Goal: Find specific fact: Find specific fact

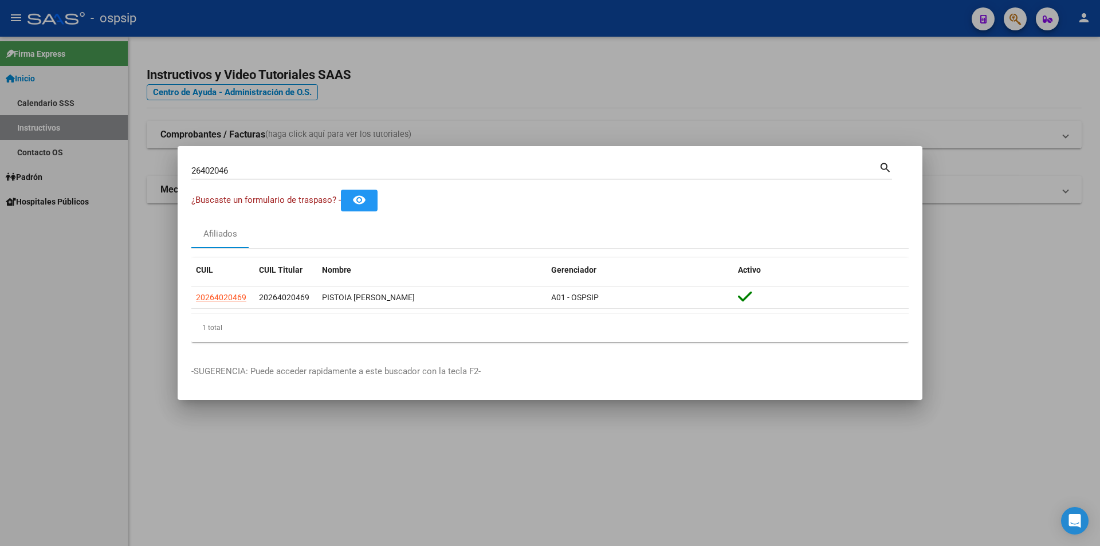
click at [306, 15] on div at bounding box center [550, 273] width 1100 height 546
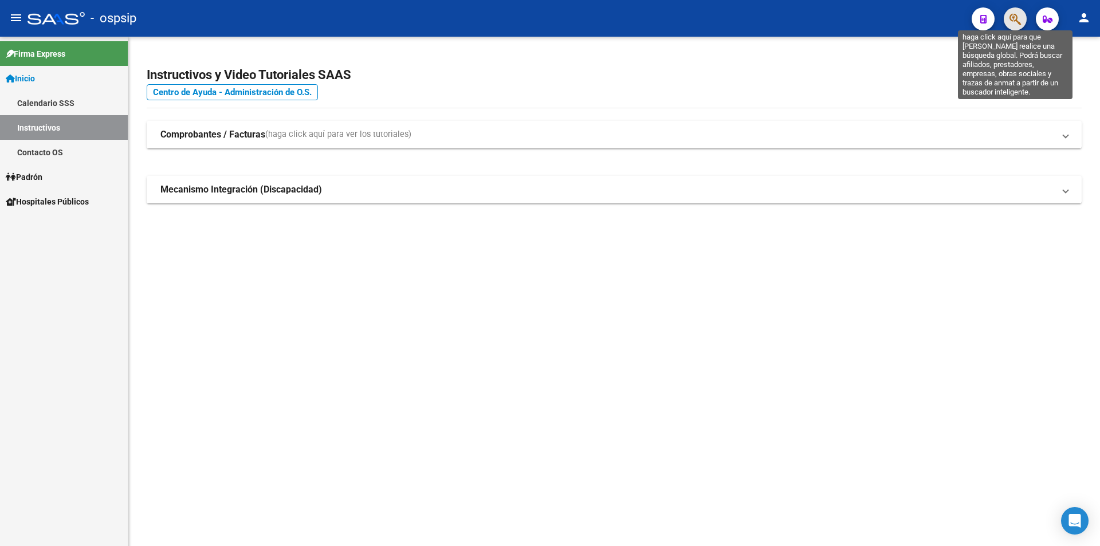
click at [1019, 21] on icon "button" at bounding box center [1014, 19] width 11 height 13
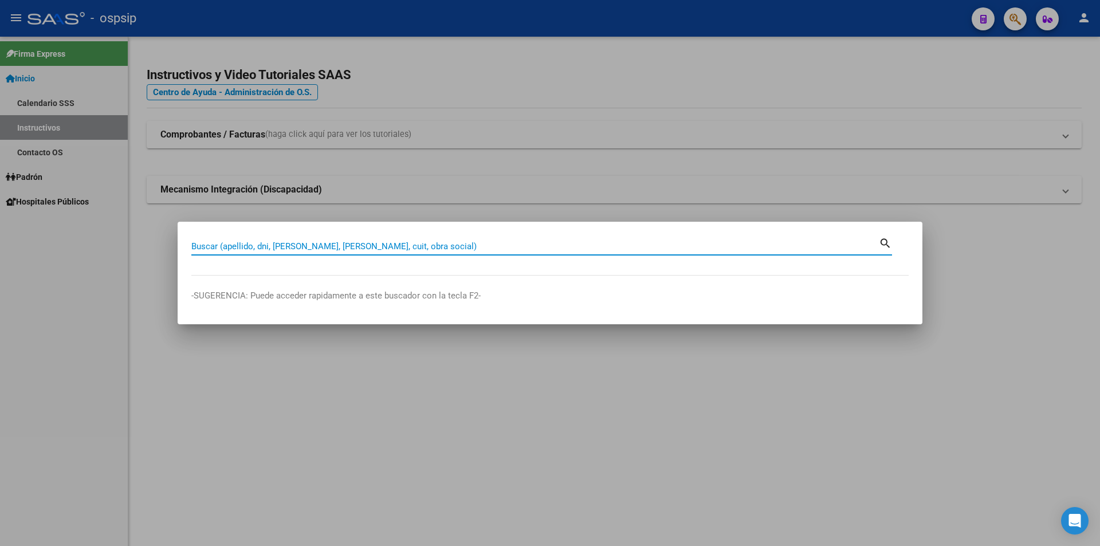
click at [417, 245] on input "Buscar (apellido, dni, [PERSON_NAME], [PERSON_NAME], cuit, obra social)" at bounding box center [534, 246] width 687 height 10
type input "18078213"
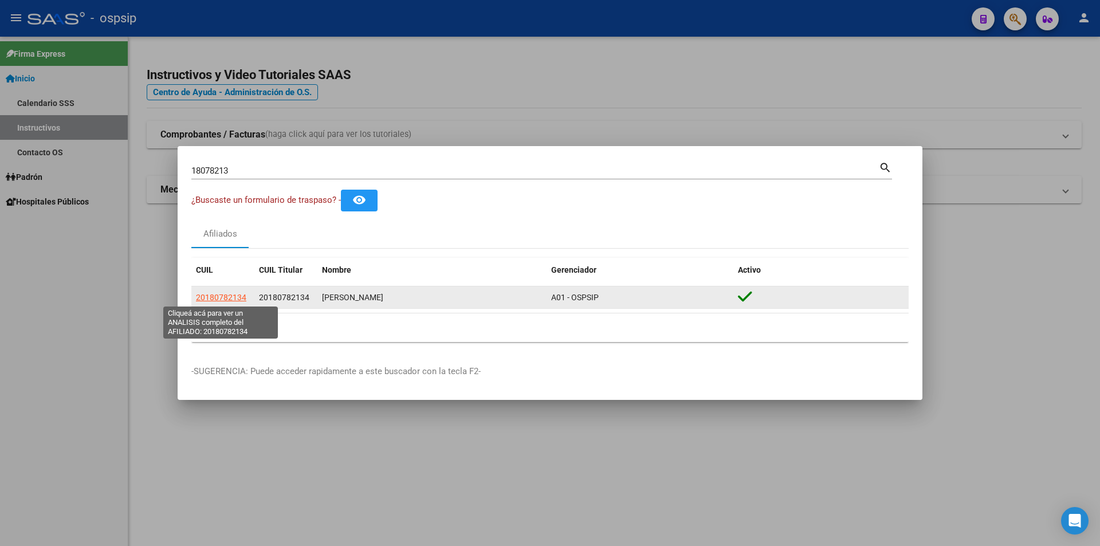
click at [224, 300] on span "20180782134" at bounding box center [221, 297] width 50 height 9
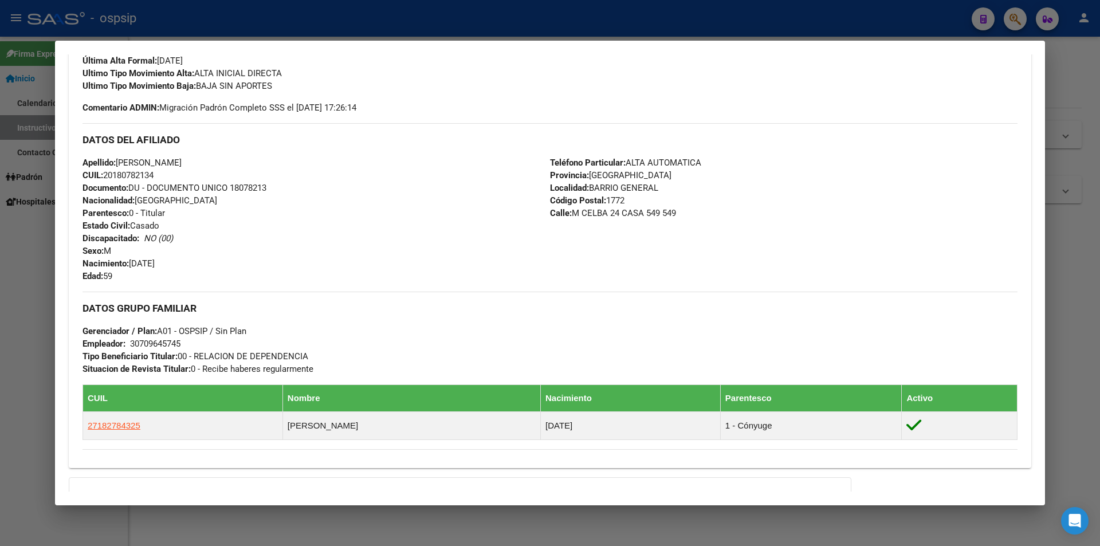
scroll to position [401, 0]
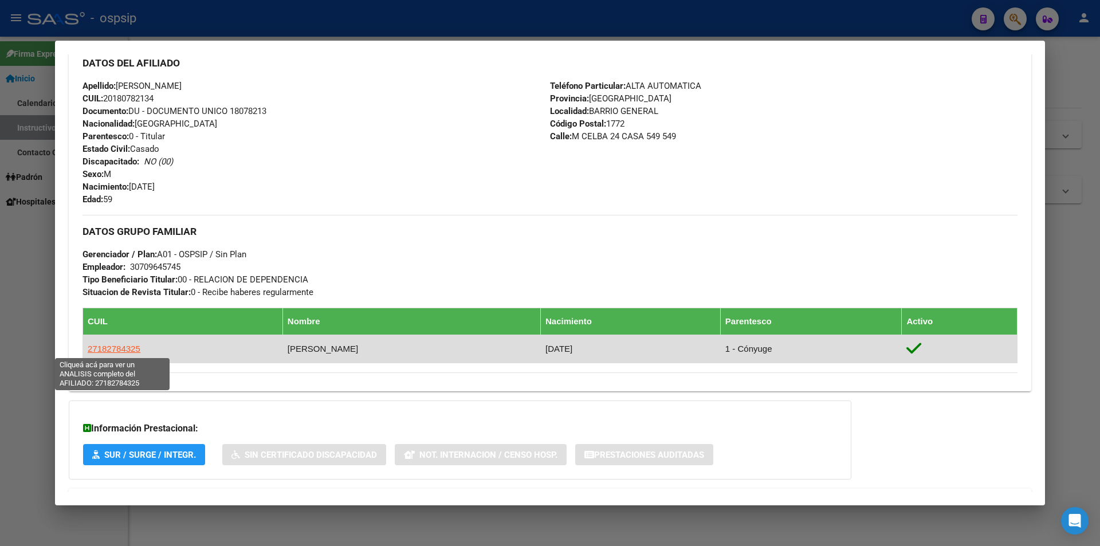
click at [104, 348] on span "27182784325" at bounding box center [114, 349] width 53 height 10
type textarea "27182784325"
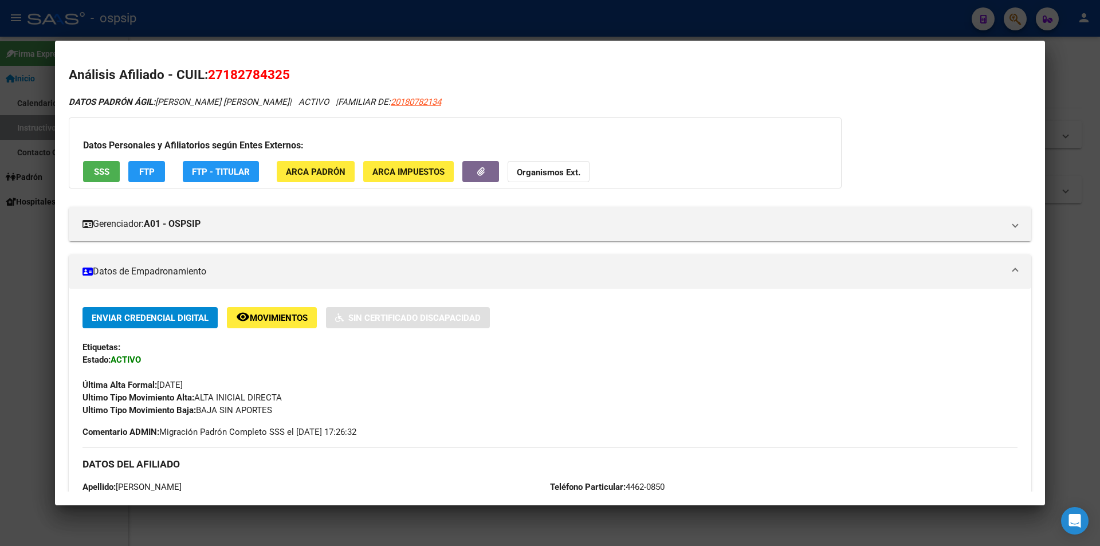
drag, startPoint x: 224, startPoint y: 76, endPoint x: 280, endPoint y: 77, distance: 55.6
click at [280, 77] on span "27182784325" at bounding box center [249, 74] width 82 height 15
copy span "18278432"
